Goal: Task Accomplishment & Management: Manage account settings

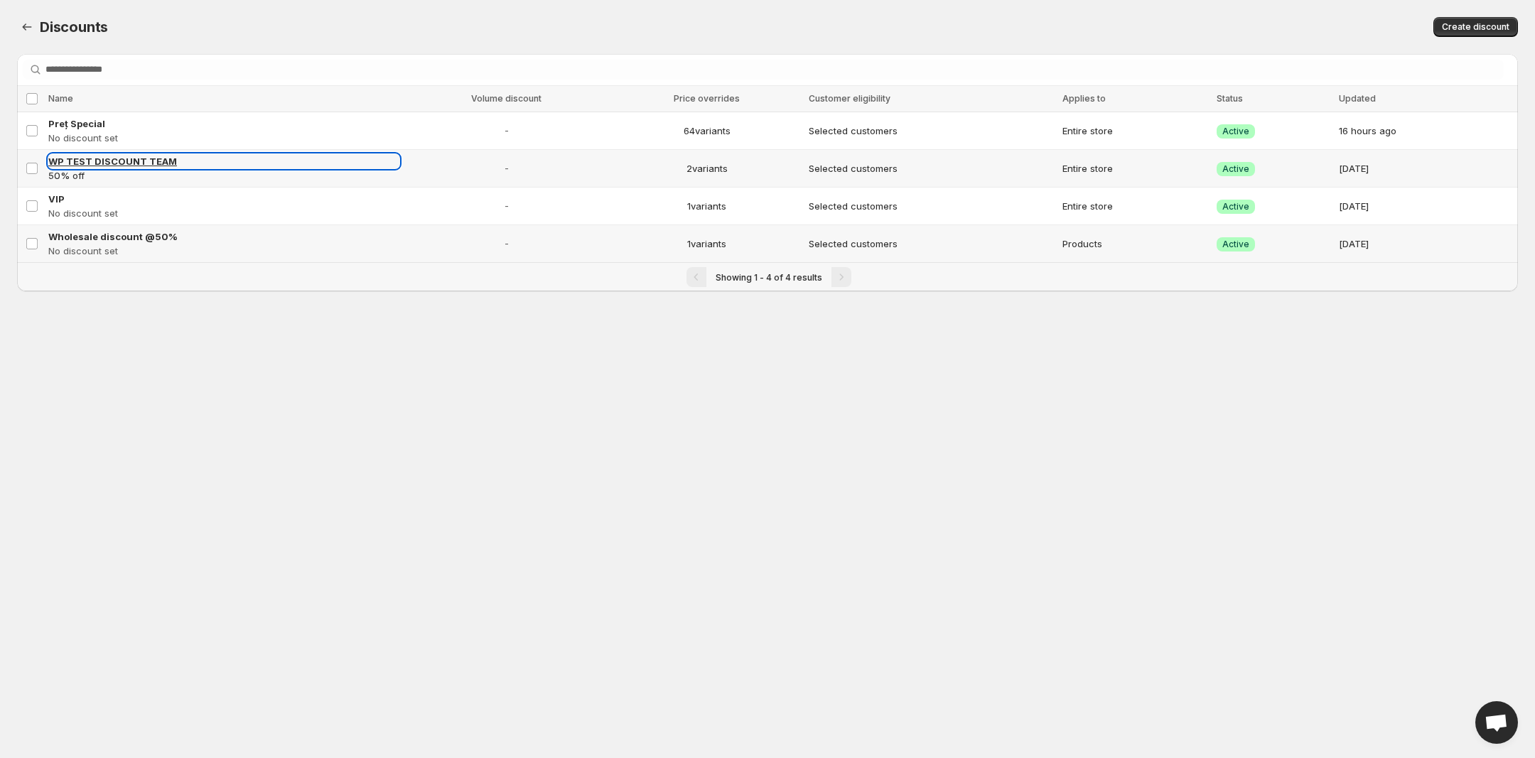
click at [58, 160] on span "WP TEST DISCOUNT TEAM" at bounding box center [112, 161] width 129 height 11
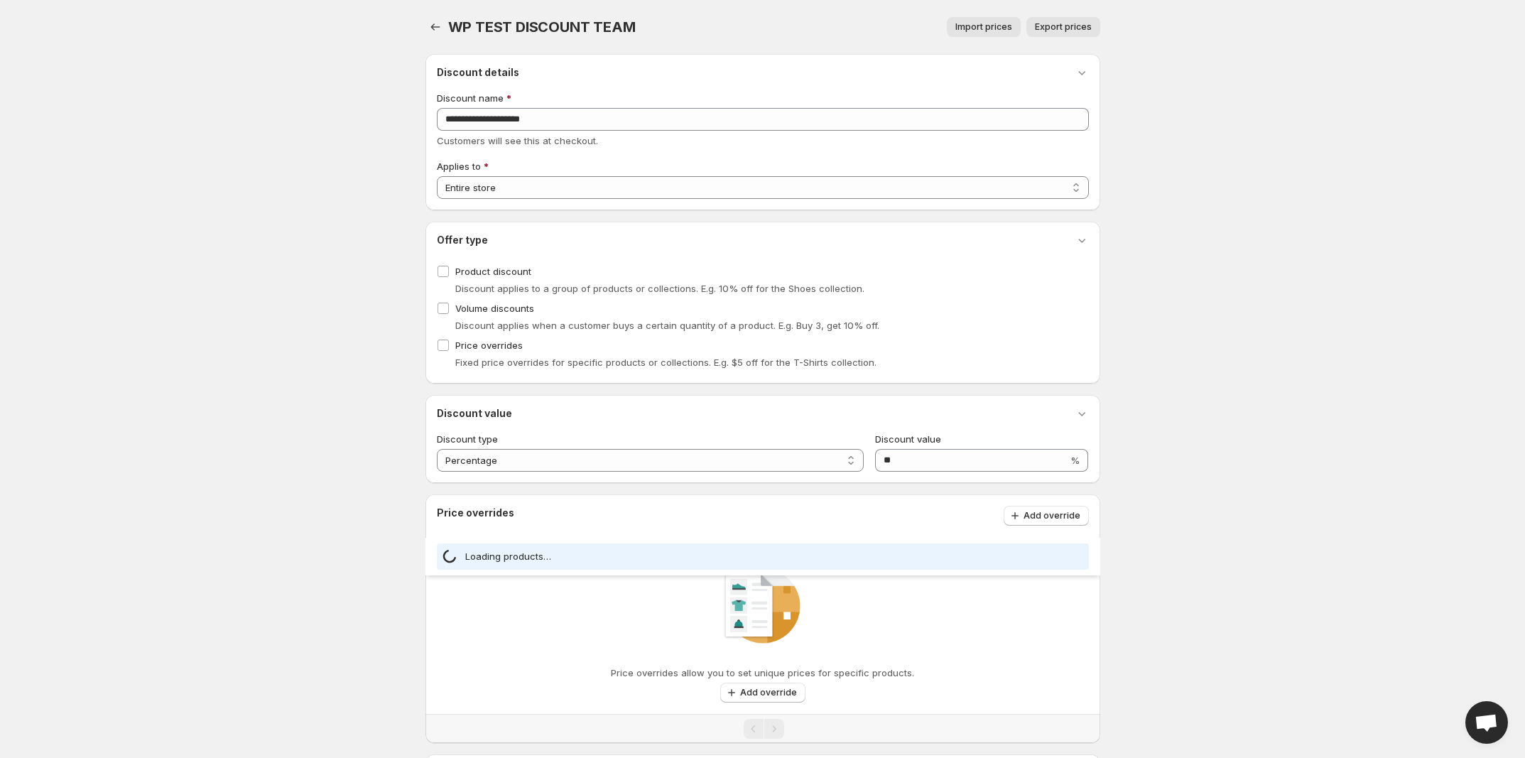
select select "***"
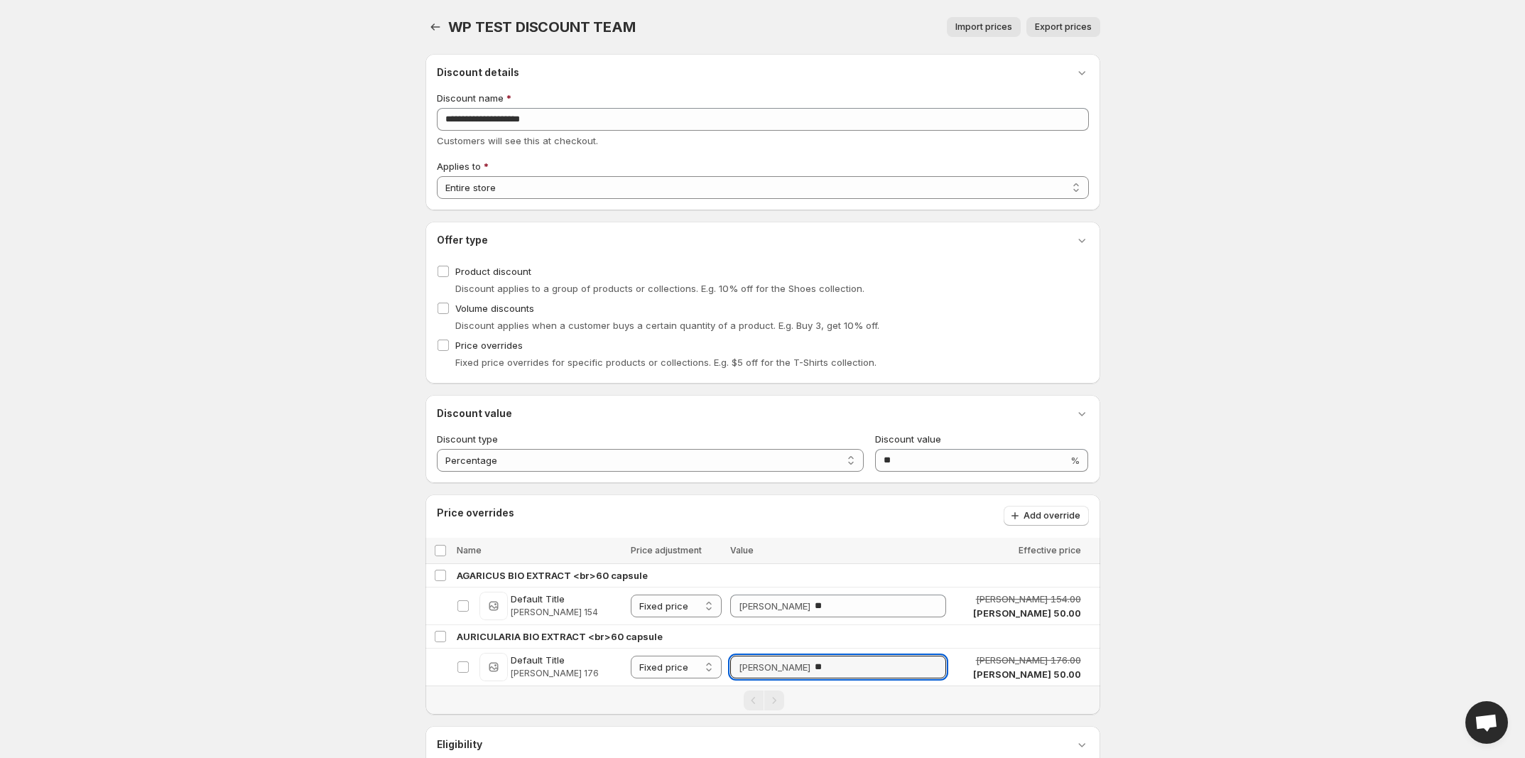
scroll to position [355, 0]
